Goal: Task Accomplishment & Management: Complete application form

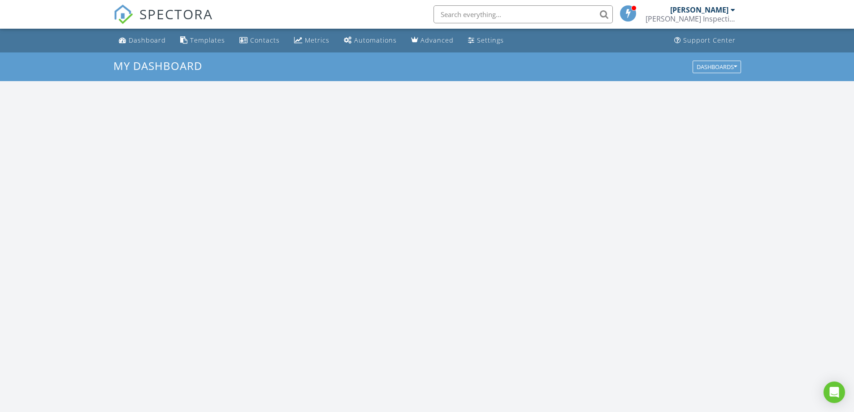
scroll to position [830, 868]
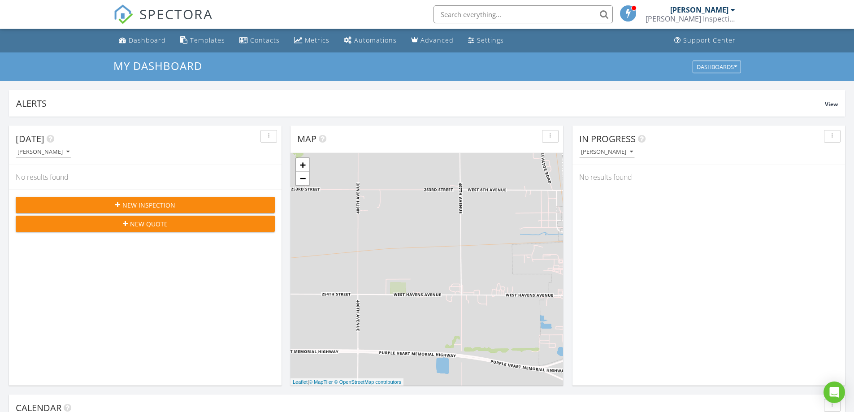
click at [183, 209] on div "New Inspection" at bounding box center [145, 204] width 245 height 9
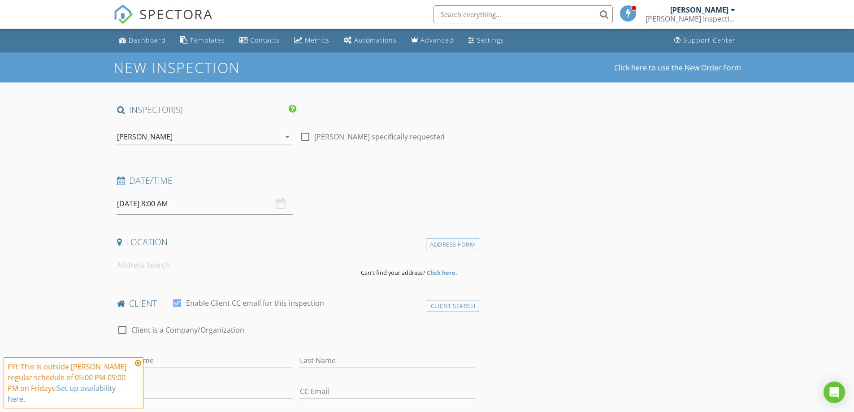
click at [285, 204] on div "[DATE] 8:00 AM" at bounding box center [205, 204] width 176 height 22
click at [127, 202] on input "08/29/2025 8:00 AM" at bounding box center [205, 204] width 176 height 22
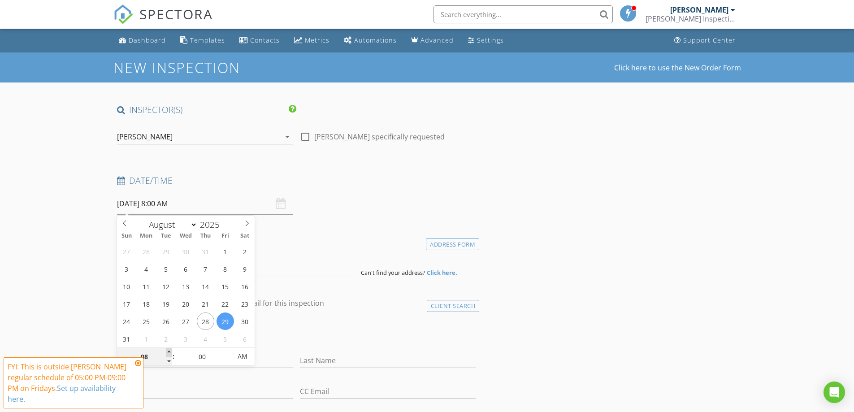
type input "09"
type input "08/29/2025 9:00 AM"
click at [169, 350] on span at bounding box center [169, 352] width 6 height 9
type input "10"
type input "08/29/2025 10:00 AM"
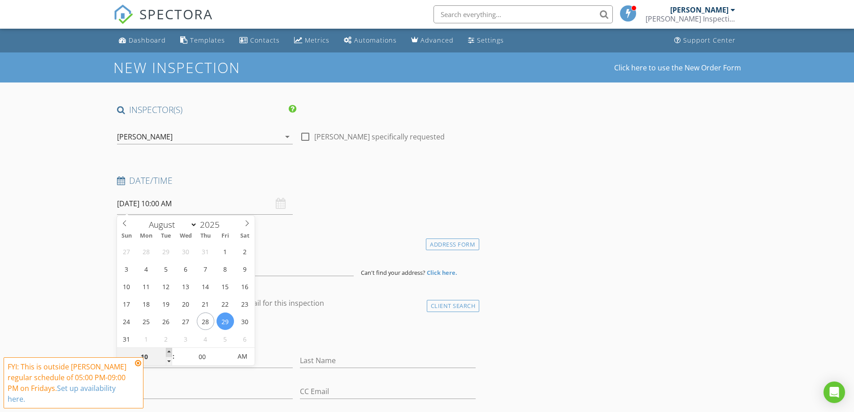
click at [169, 350] on span at bounding box center [169, 352] width 6 height 9
type input "11"
type input "08/29/2025 11:00 AM"
click at [169, 350] on span at bounding box center [169, 352] width 6 height 9
type input "12"
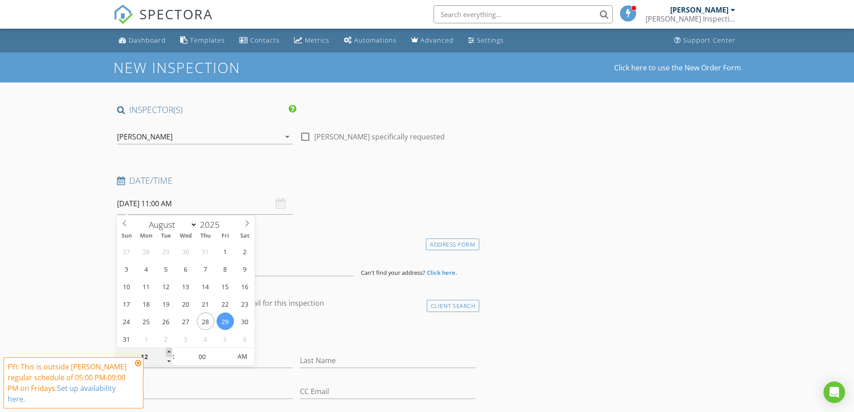
type input "08/29/2025 12:00 PM"
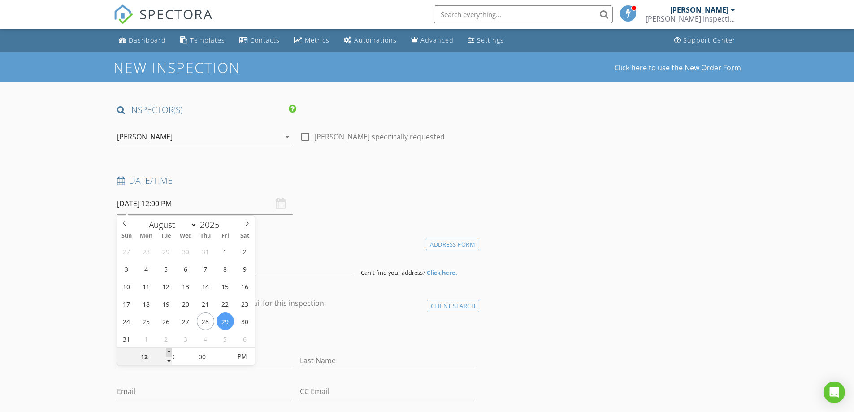
click at [169, 350] on span at bounding box center [169, 352] width 6 height 9
type input "01"
type input "[DATE] 1:00 PM"
click at [169, 350] on span at bounding box center [169, 352] width 6 height 9
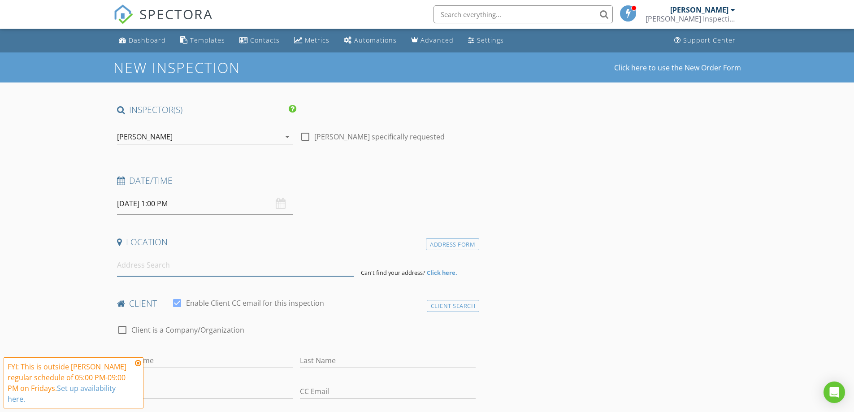
click at [151, 264] on input at bounding box center [235, 265] width 237 height 22
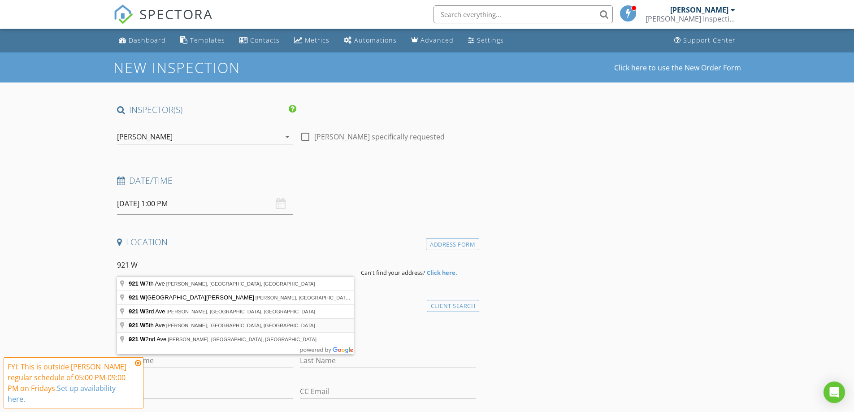
type input "921 W 5th Ave, Mitchell, SD, USA"
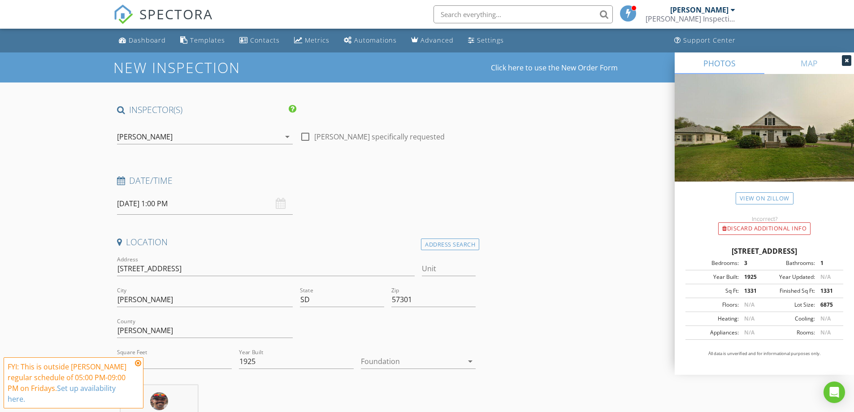
click at [136, 364] on icon at bounding box center [138, 363] width 6 height 7
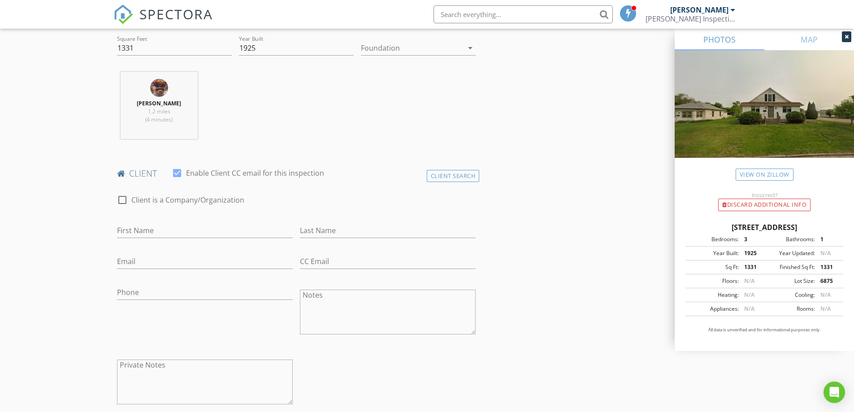
scroll to position [314, 0]
click at [178, 223] on input "First Name" at bounding box center [205, 230] width 176 height 15
type input "[PERSON_NAME]"
type input "Miiller"
type input "[EMAIL_ADDRESS][DOMAIN_NAME]"
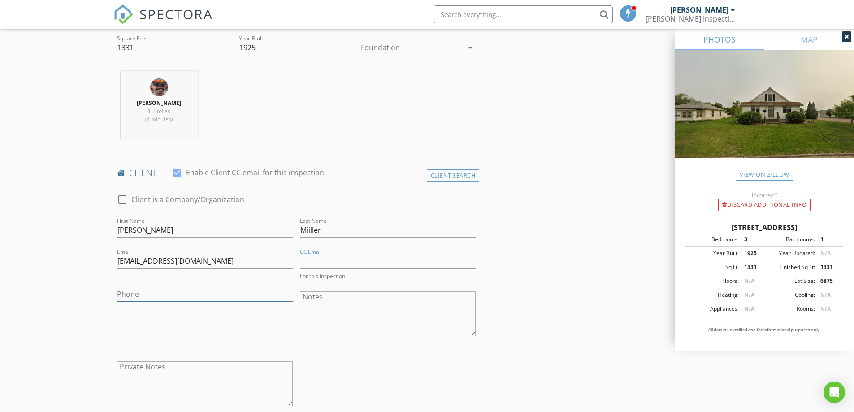
click at [146, 295] on input "Phone" at bounding box center [205, 294] width 176 height 15
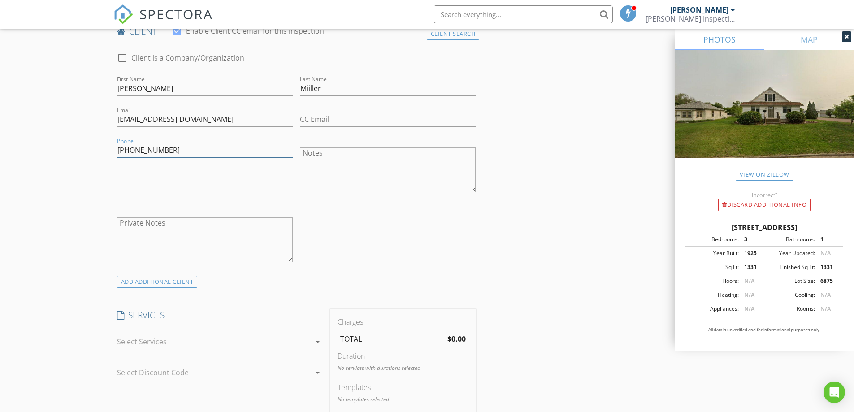
scroll to position [538, 0]
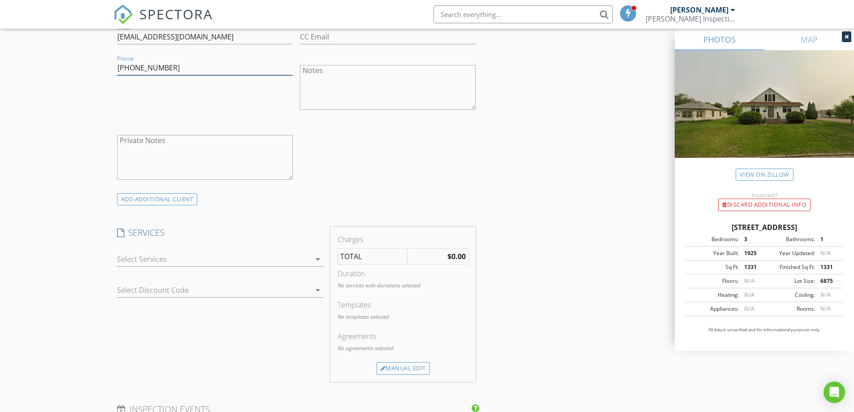
type input "[PHONE_NUMBER]"
click at [190, 255] on div at bounding box center [214, 259] width 194 height 14
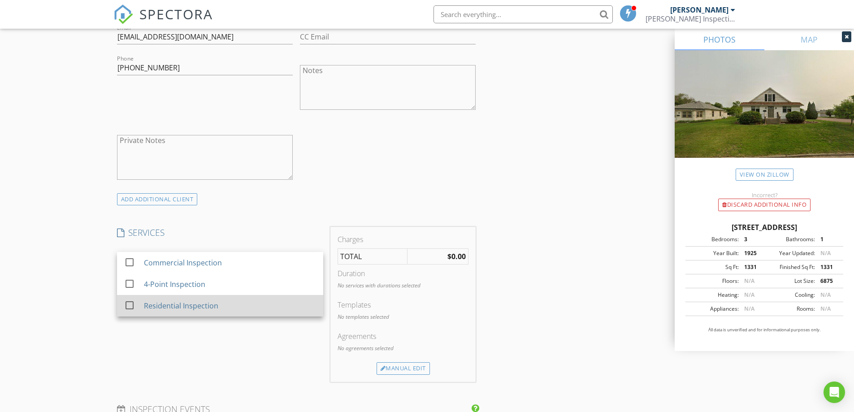
click at [177, 306] on div "Residential Inspection" at bounding box center [180, 305] width 74 height 11
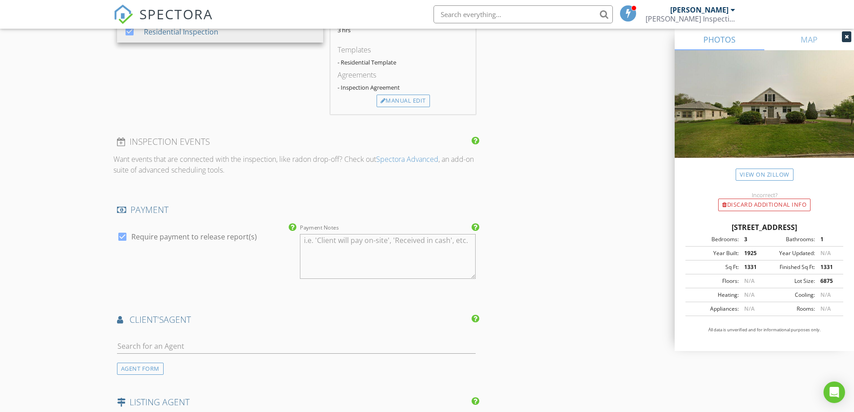
scroll to position [941, 0]
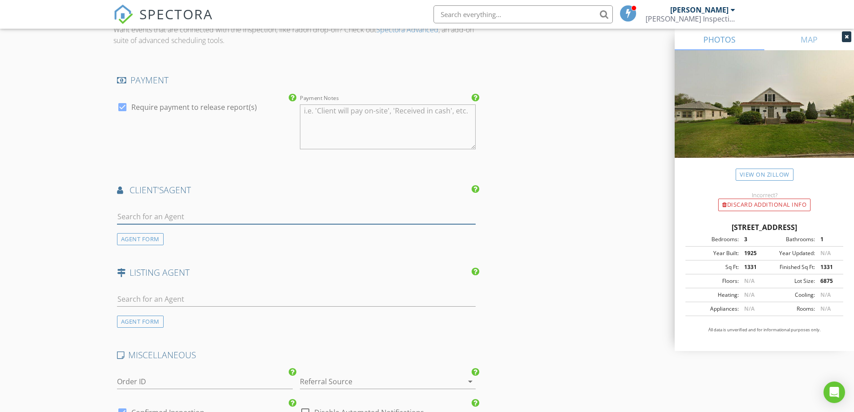
click at [203, 222] on input "text" at bounding box center [296, 216] width 359 height 15
type input "jen"
click at [198, 231] on li "Jennifer Gades Mitchell Realty" at bounding box center [296, 236] width 358 height 25
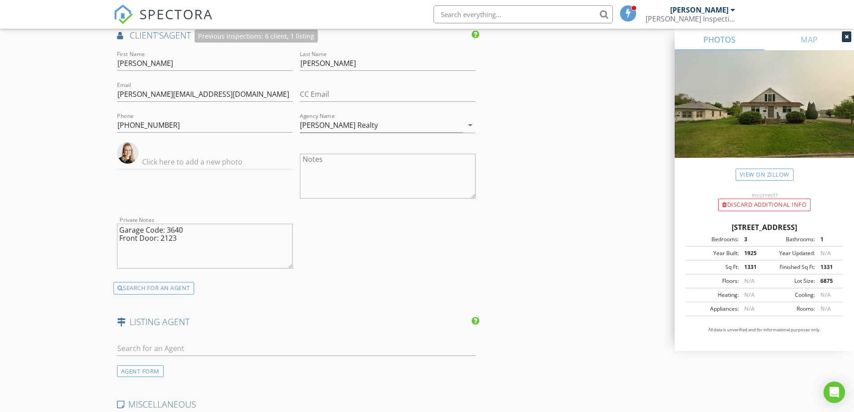
scroll to position [1121, 0]
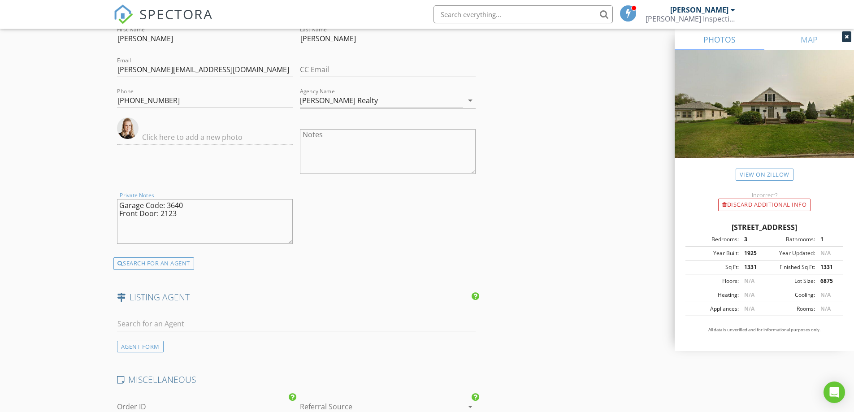
drag, startPoint x: 189, startPoint y: 212, endPoint x: 124, endPoint y: 205, distance: 65.3
click at [124, 205] on textarea "Garage Code: 3640 Front Door: 2123" at bounding box center [205, 221] width 176 height 45
type textarea "G"
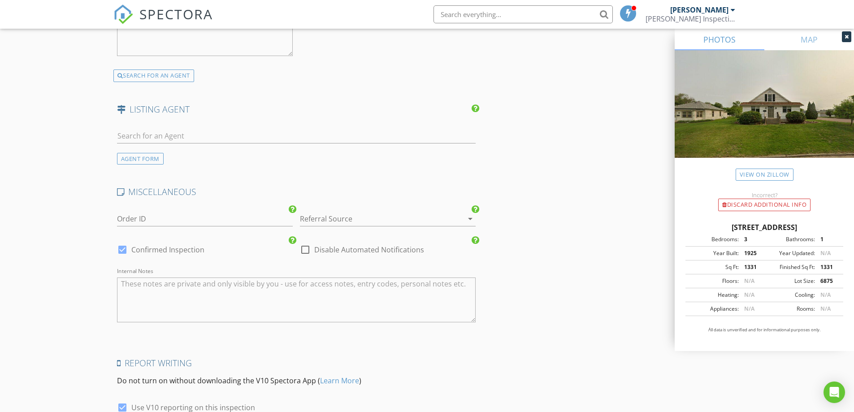
scroll to position [1394, 0]
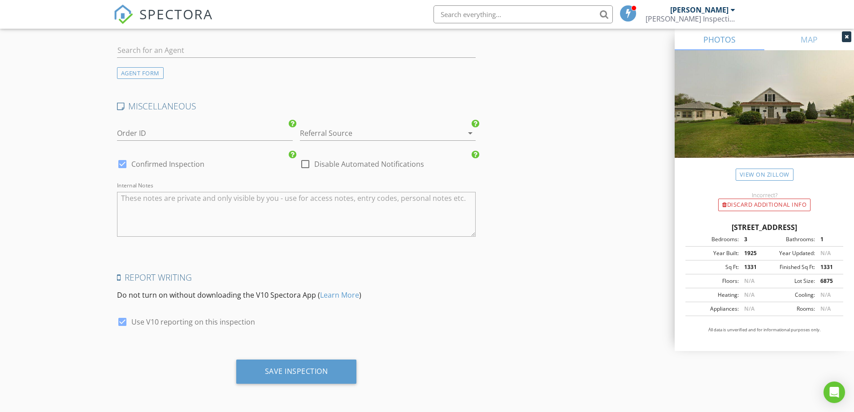
click at [297, 384] on div "Save Inspection" at bounding box center [296, 375] width 366 height 31
click at [300, 376] on div "Save Inspection" at bounding box center [296, 371] width 63 height 9
